Goal: Task Accomplishment & Management: Complete application form

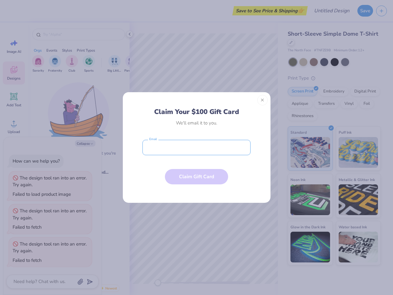
click at [197, 147] on input "email" at bounding box center [197, 147] width 108 height 15
click at [263, 100] on button "Close" at bounding box center [262, 100] width 10 height 10
